Goal: Information Seeking & Learning: Learn about a topic

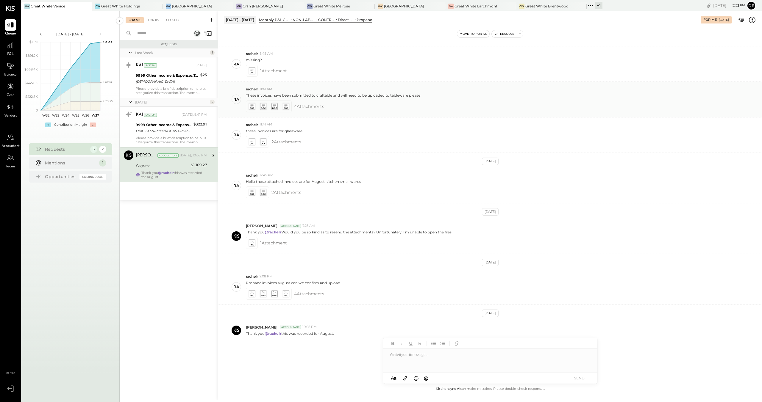
scroll to position [95, 0]
click at [10, 50] on div at bounding box center [10, 45] width 11 height 11
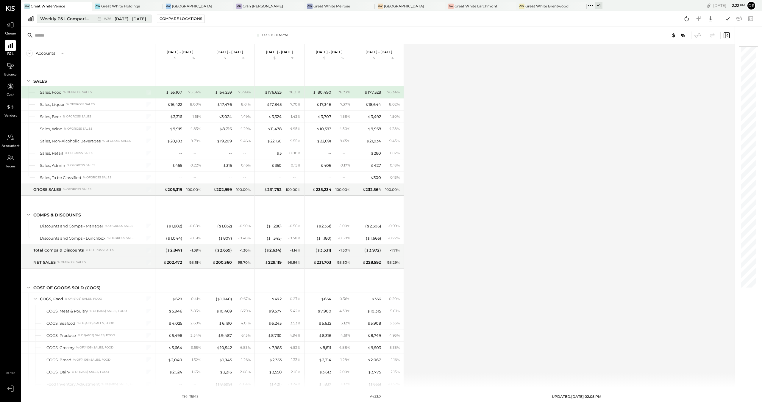
click at [128, 16] on span "[DATE] - [DATE]" at bounding box center [130, 19] width 31 height 6
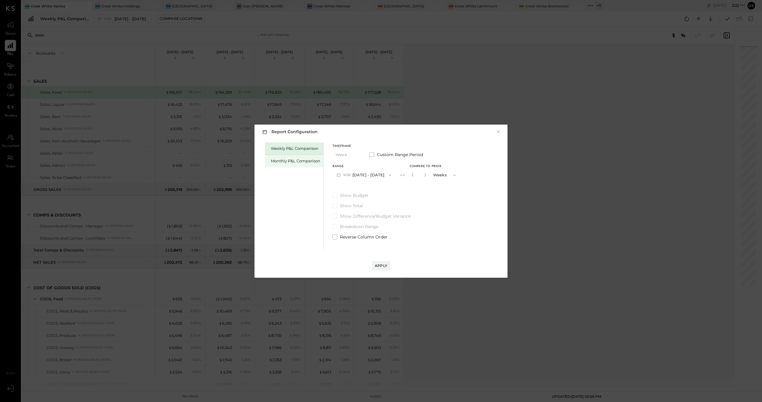
click at [299, 157] on div "Monthly P&L Comparison" at bounding box center [294, 161] width 58 height 12
click at [368, 175] on button "M09 [DATE] - [DATE]" at bounding box center [363, 175] width 63 height 11
click at [363, 185] on div "M08 [DATE] - [DATE]" at bounding box center [367, 188] width 68 height 12
click at [376, 265] on div "Apply" at bounding box center [381, 265] width 12 height 5
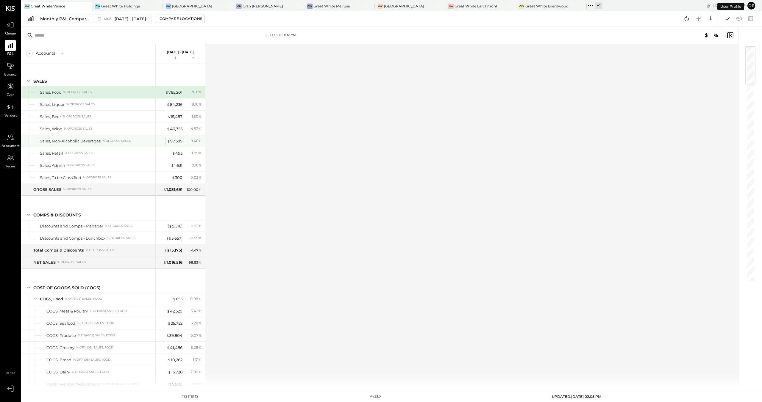
click at [174, 139] on div "$ 97,589" at bounding box center [174, 141] width 15 height 6
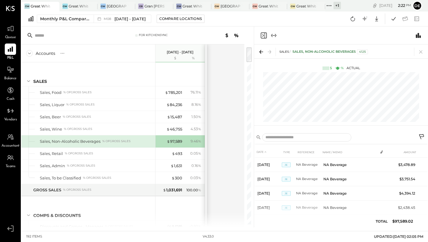
click at [419, 136] on icon at bounding box center [422, 137] width 7 height 7
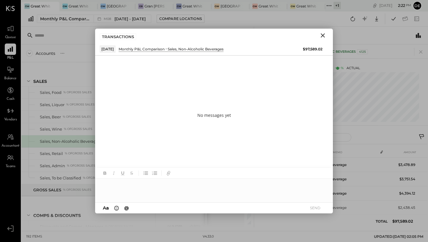
click at [324, 34] on icon "Close" at bounding box center [323, 35] width 4 height 4
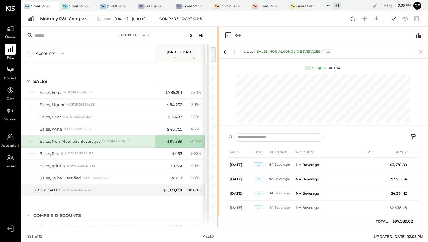
drag, startPoint x: 253, startPoint y: 113, endPoint x: 220, endPoint y: 98, distance: 36.2
click at [220, 99] on div "For KitchenSync Accounts S % GL [DATE] - [DATE] $ % SALES Sales, Food % of GROS…" at bounding box center [224, 126] width 407 height 201
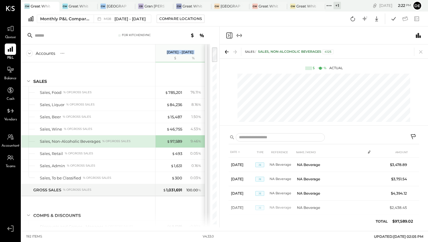
drag, startPoint x: 155, startPoint y: 55, endPoint x: 135, endPoint y: 56, distance: 20.3
click at [135, 56] on div "Accounts S % GL [DATE] - [DATE] $ %" at bounding box center [113, 53] width 184 height 18
click at [141, 55] on div "Accounts S % GL" at bounding box center [88, 53] width 134 height 18
drag, startPoint x: 155, startPoint y: 57, endPoint x: 137, endPoint y: 57, distance: 17.3
click at [137, 57] on div "Accounts S % GL" at bounding box center [88, 53] width 134 height 18
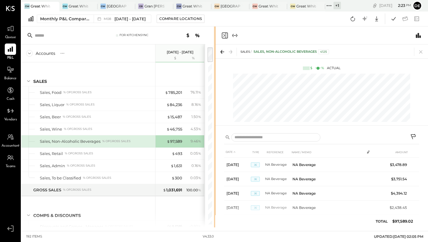
drag, startPoint x: 219, startPoint y: 84, endPoint x: 216, endPoint y: 82, distance: 3.6
click at [216, 82] on div "For KitchenSync Accounts S % GL [DATE] - [DATE] $ % SALES Sales, Food % of GROS…" at bounding box center [224, 126] width 407 height 201
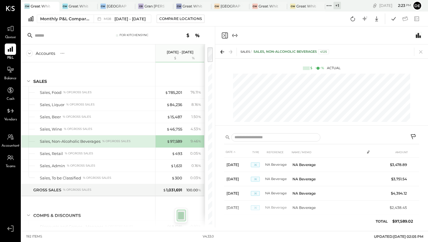
click at [420, 36] on icon "Switch to Chart module" at bounding box center [418, 35] width 5 height 5
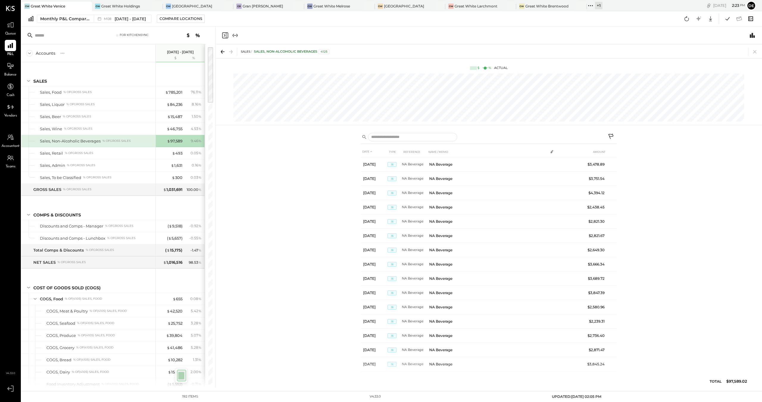
click at [748, 18] on icon at bounding box center [750, 18] width 5 height 4
click at [700, 19] on icon at bounding box center [698, 19] width 8 height 8
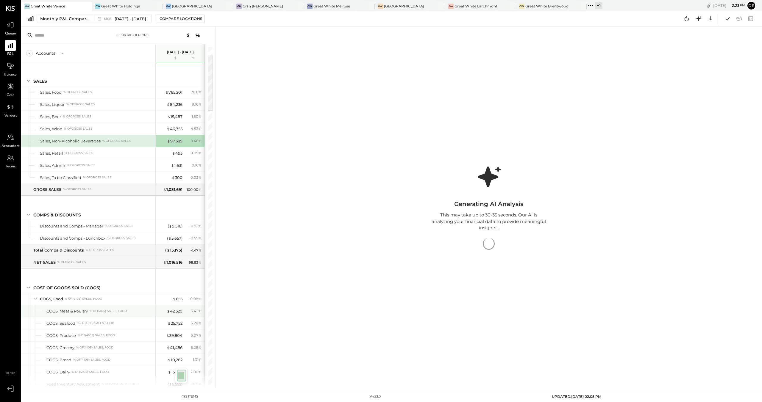
scroll to position [48, 0]
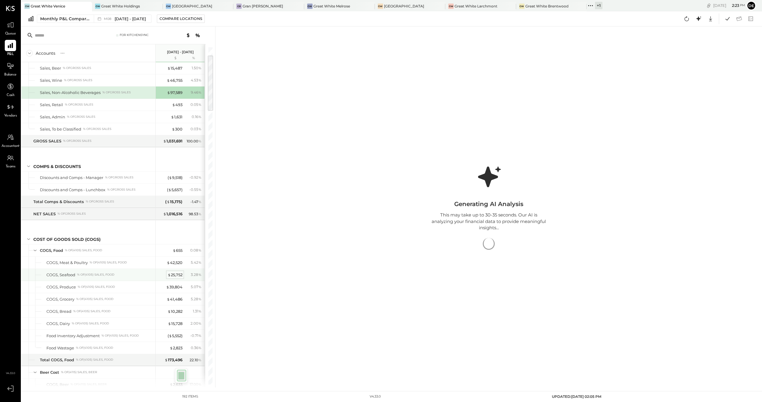
click at [173, 276] on div "$ 25,752" at bounding box center [175, 275] width 15 height 6
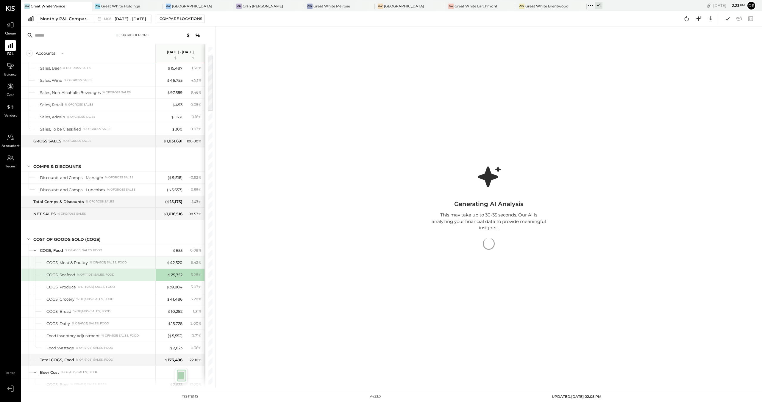
click at [175, 258] on div "$ 42,520 5.42 %" at bounding box center [181, 263] width 45 height 12
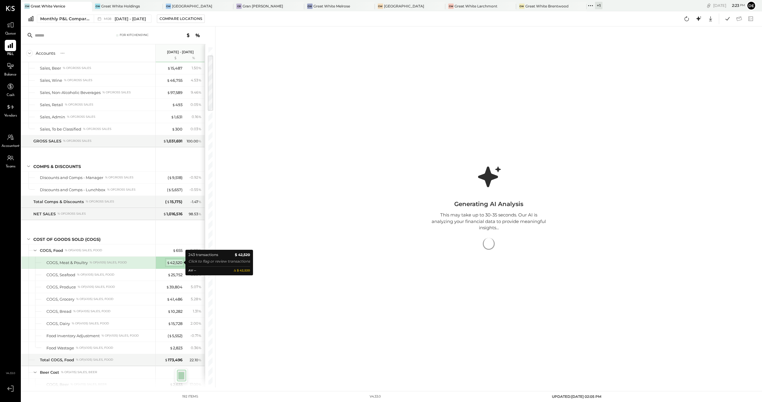
click at [177, 265] on div "$ 42,520" at bounding box center [175, 263] width 16 height 6
click at [696, 21] on icon at bounding box center [698, 19] width 8 height 8
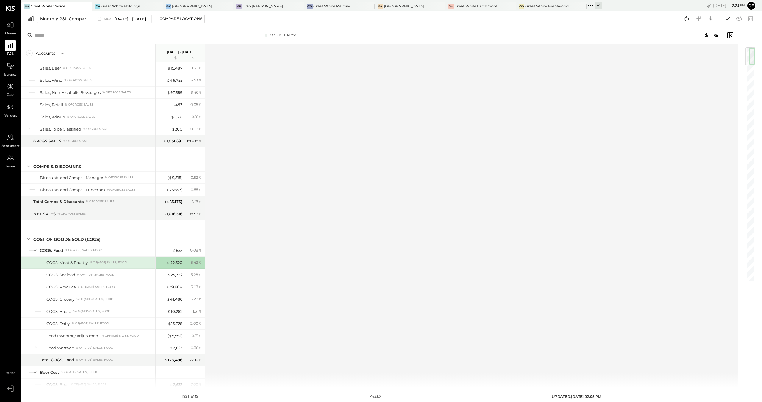
click at [176, 267] on div "$ 42,520 5.42 %" at bounding box center [181, 263] width 45 height 12
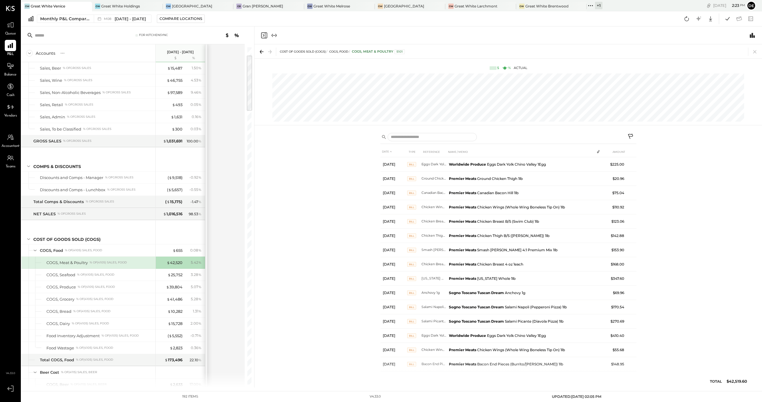
click at [176, 265] on div "$ 42,520 5.42 %" at bounding box center [181, 263] width 45 height 12
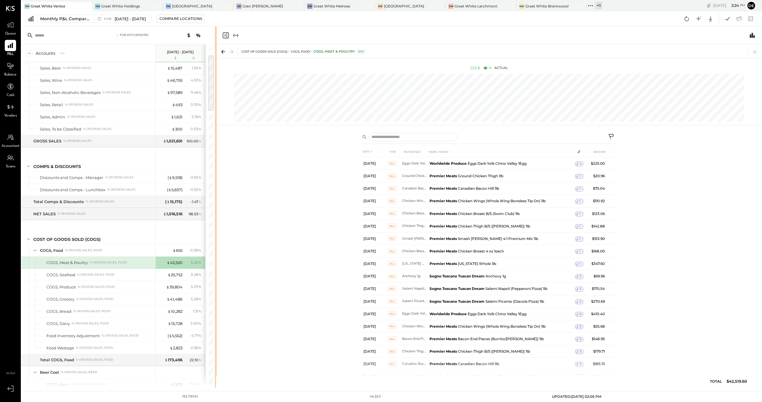
drag, startPoint x: 253, startPoint y: 141, endPoint x: 215, endPoint y: 143, distance: 37.5
click at [215, 143] on div at bounding box center [216, 206] width 2 height 361
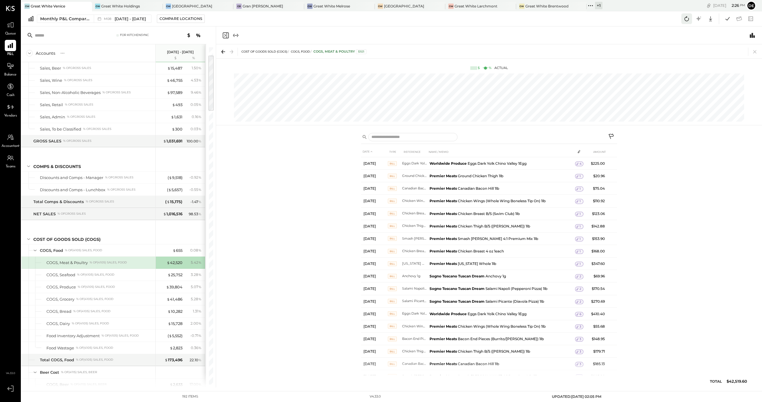
click at [683, 20] on icon at bounding box center [687, 19] width 8 height 8
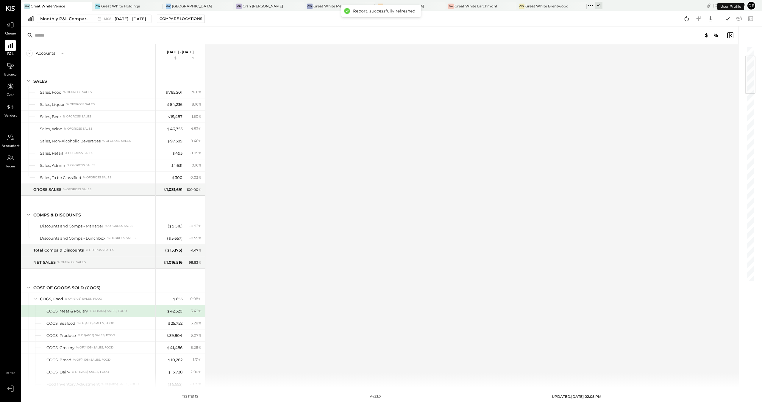
scroll to position [80, 0]
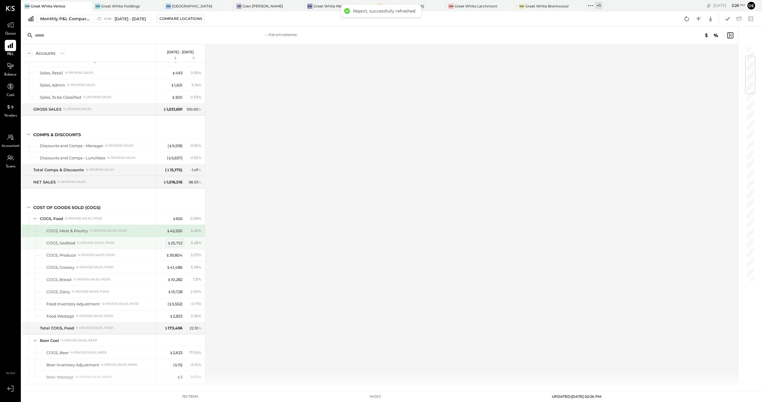
click at [174, 239] on div "$ 25,752 3.28 %" at bounding box center [181, 243] width 45 height 12
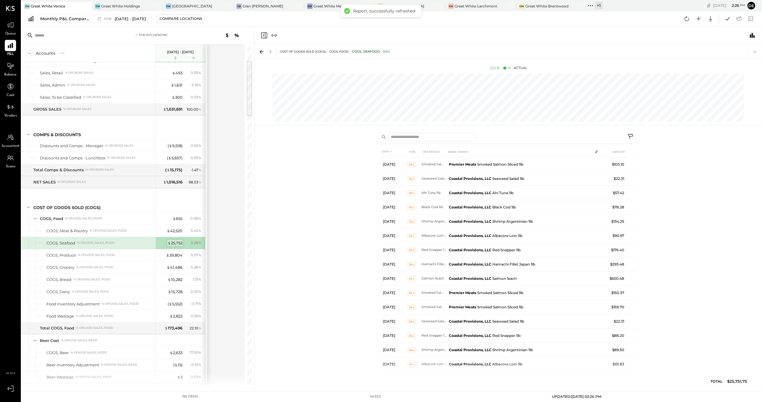
click at [174, 245] on div "$ 25,752" at bounding box center [175, 243] width 15 height 6
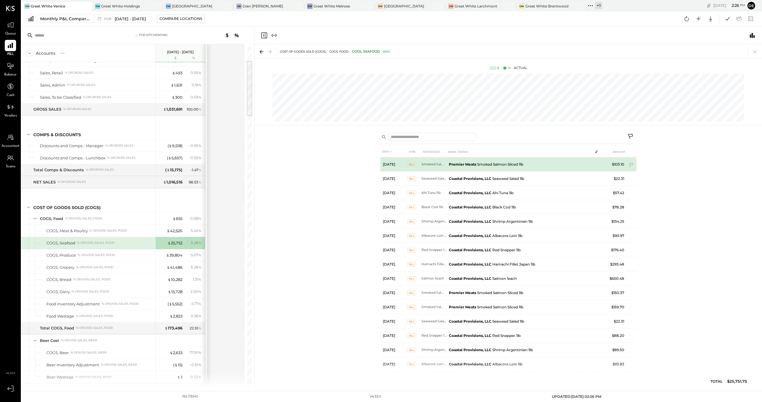
click at [489, 164] on td "Premier Meats Smoked Salmon Sliced 1lb" at bounding box center [519, 164] width 146 height 14
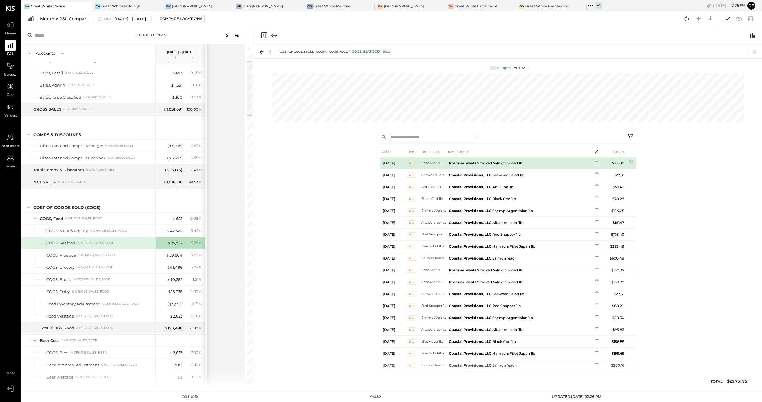
click at [598, 163] on span at bounding box center [596, 163] width 5 height 5
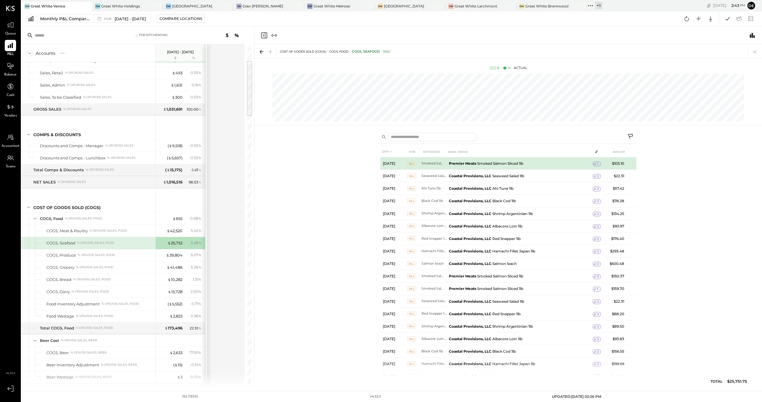
scroll to position [80, 0]
